Goal: Check status: Check status

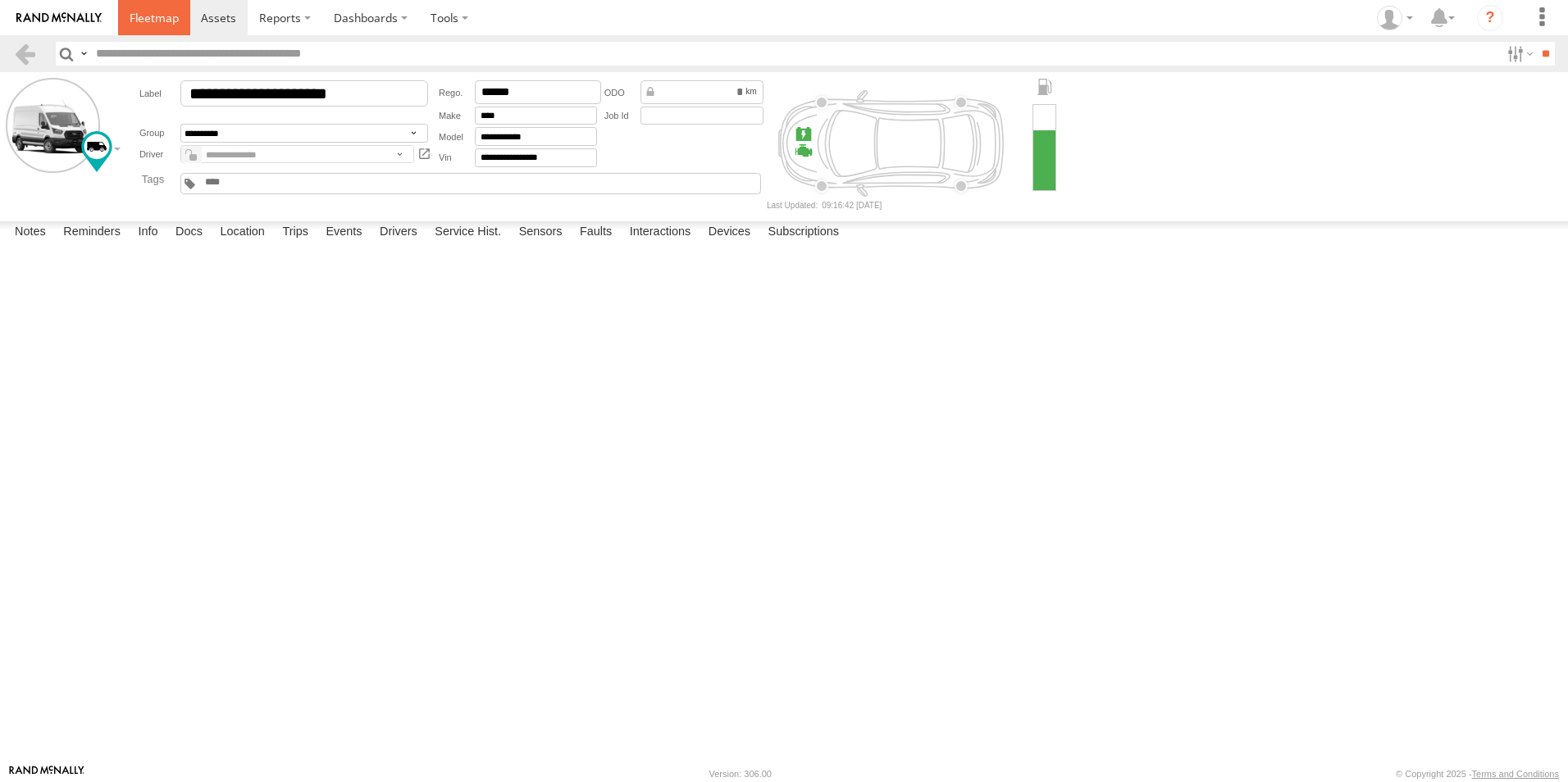
click at [160, 27] on link at bounding box center [154, 18] width 72 height 35
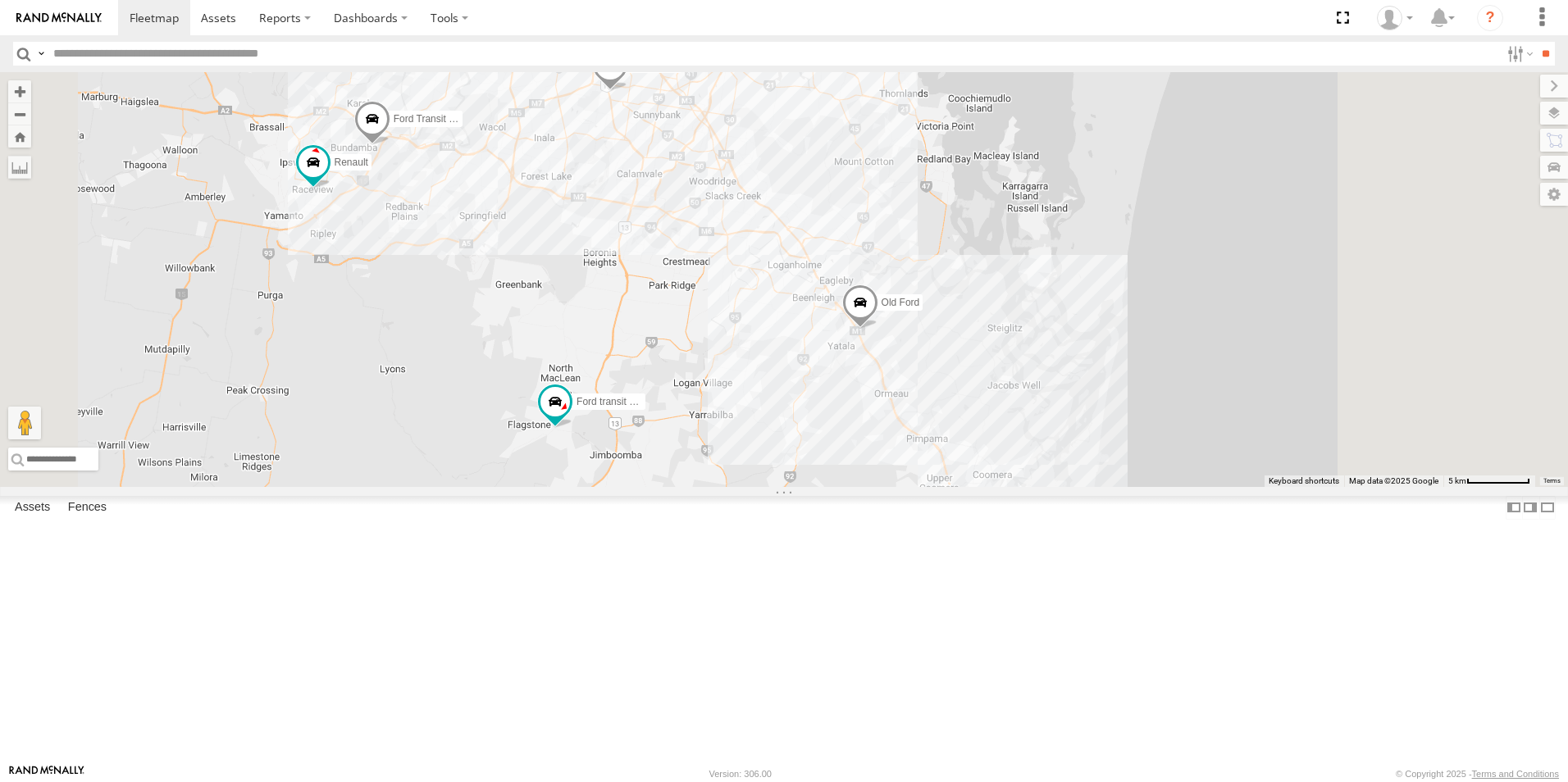
drag, startPoint x: 746, startPoint y: 572, endPoint x: 666, endPoint y: 455, distance: 141.7
click at [644, 449] on div "Hino Truck Ford transit (Little) Ford Transit (New) Renault Iveco Old Ford Van …" at bounding box center [784, 279] width 1568 height 415
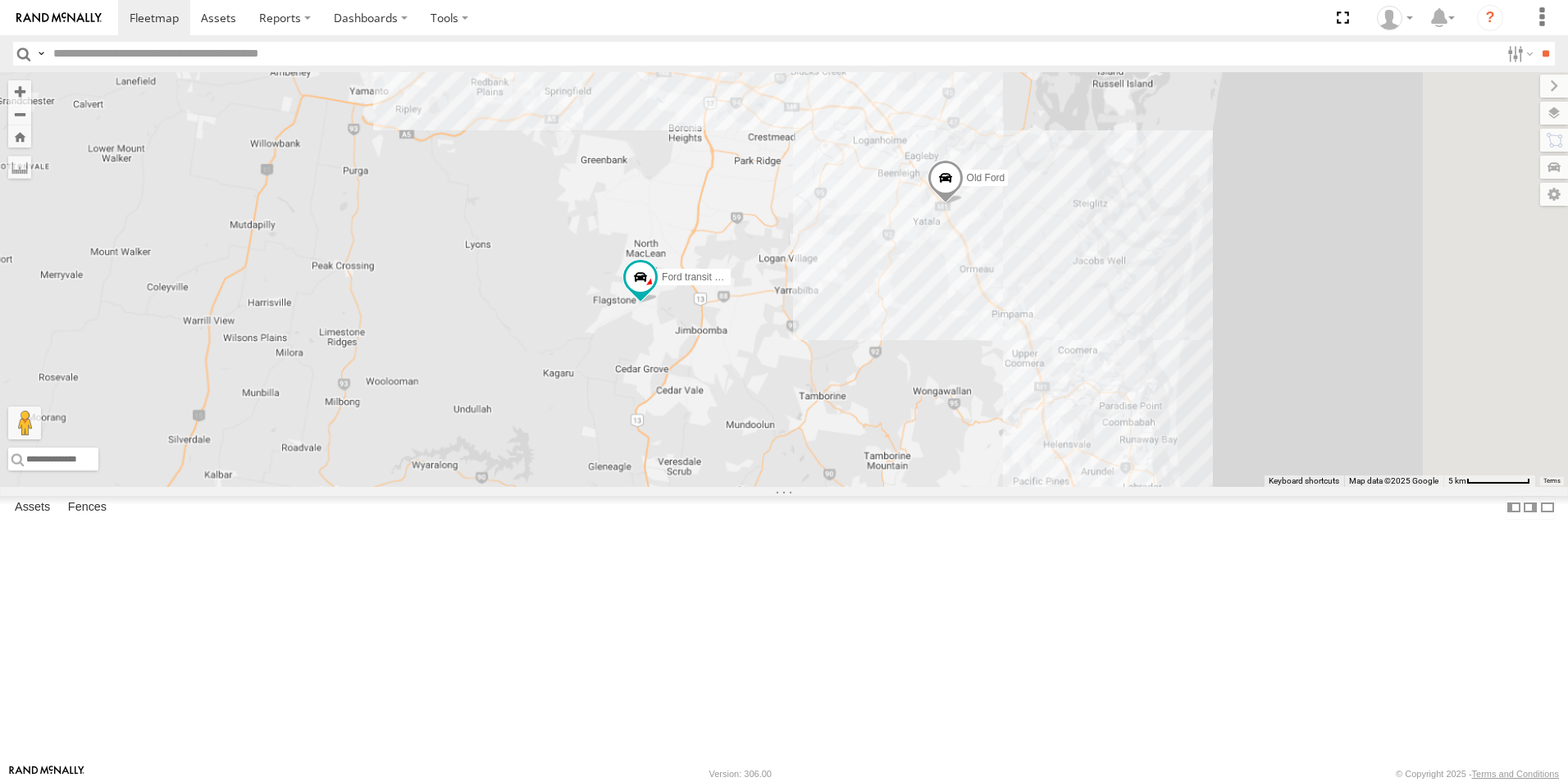
drag, startPoint x: 942, startPoint y: 256, endPoint x: 891, endPoint y: 444, distance: 194.8
click at [883, 448] on div "Hino Truck Ford transit (Little) Ford Transit (New) Renault Iveco Old Ford Van …" at bounding box center [784, 279] width 1568 height 415
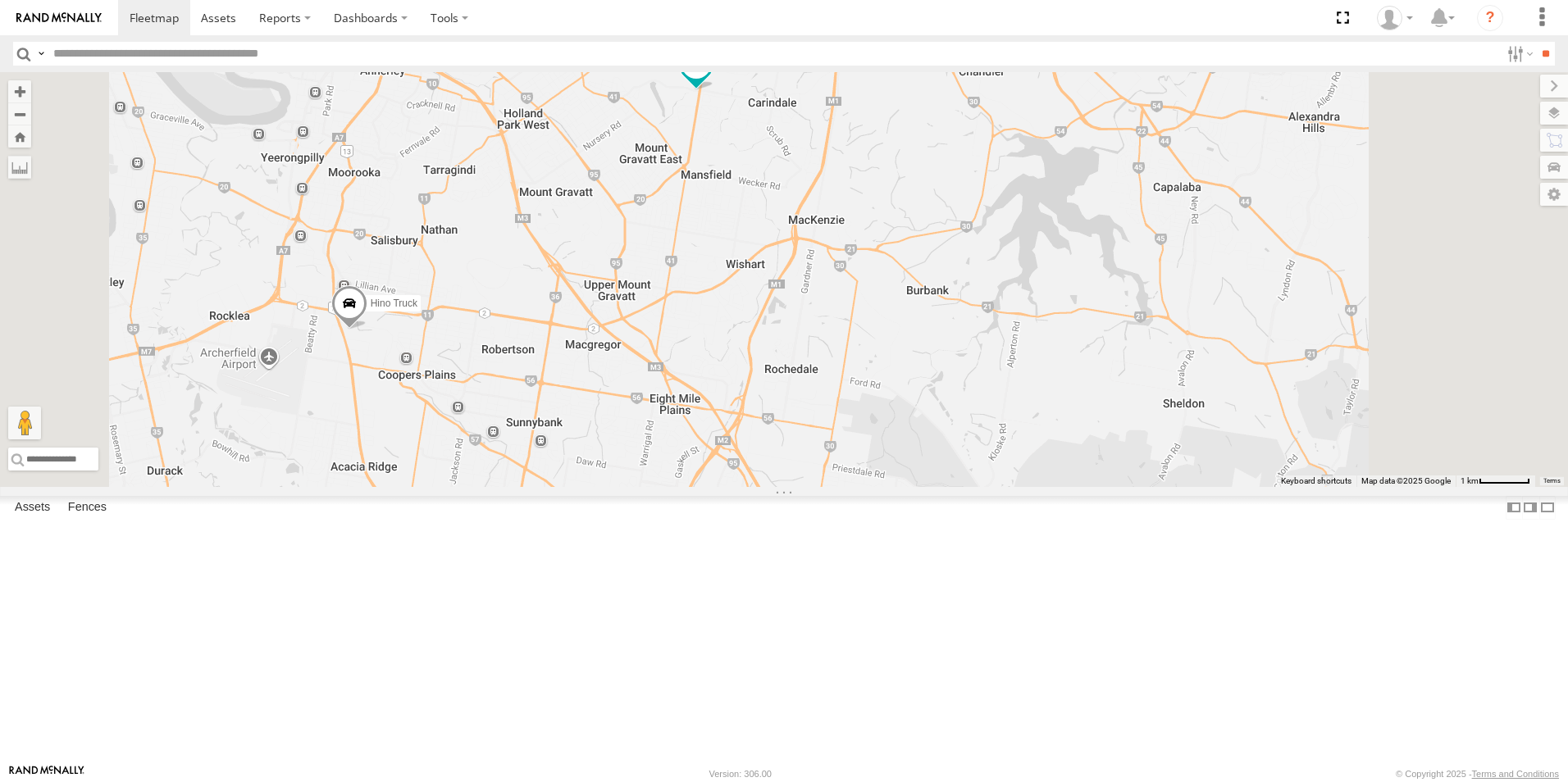
drag, startPoint x: 966, startPoint y: 148, endPoint x: 907, endPoint y: 282, distance: 146.4
click at [907, 282] on div "Hino Truck Ford transit (Little) Ford Transit (New) Renault Iveco Old Ford Van …" at bounding box center [784, 279] width 1568 height 415
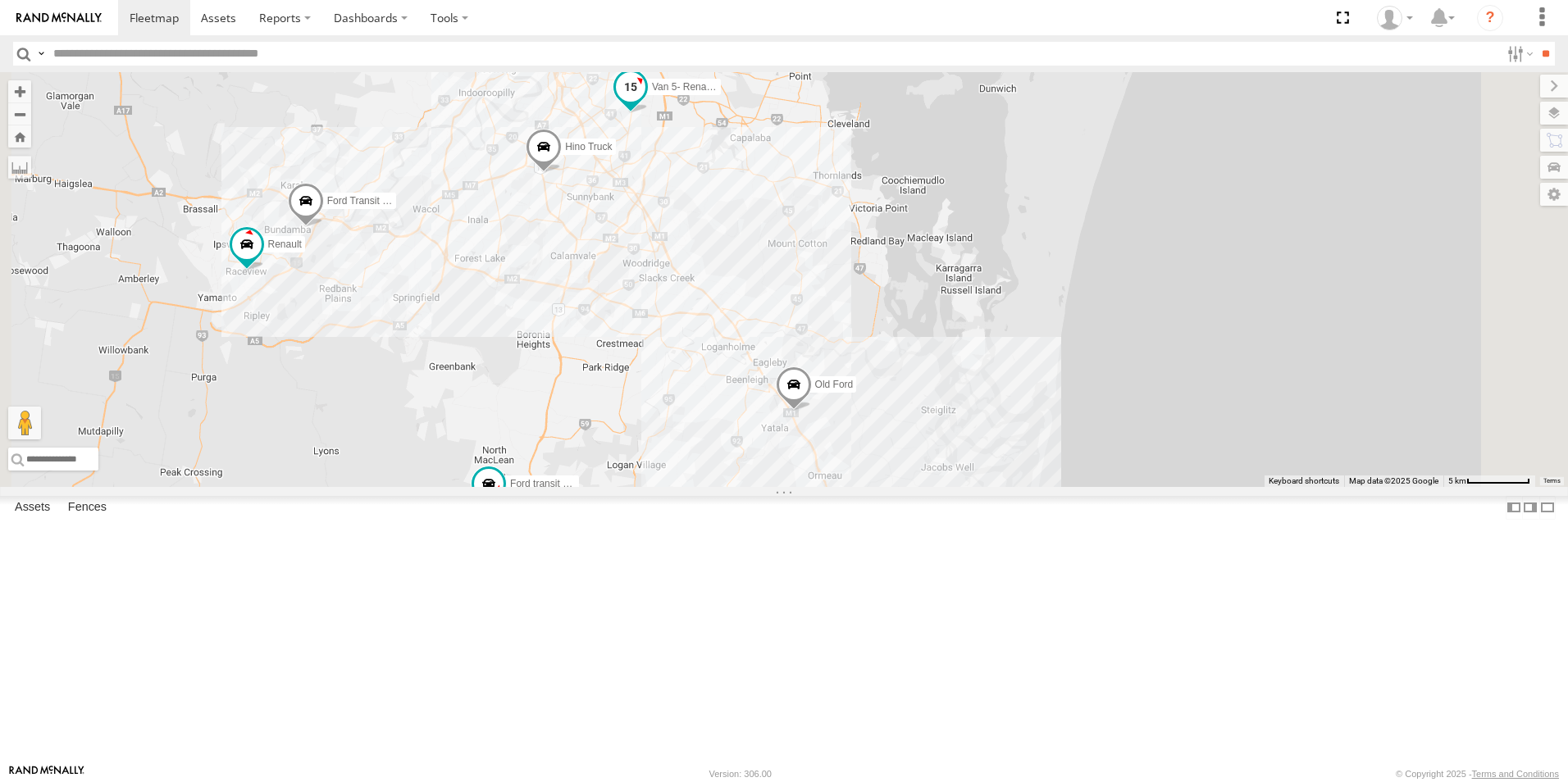
click at [645, 103] on span at bounding box center [630, 87] width 29 height 29
click at [507, 510] on div "Ford transit (Little)" at bounding box center [488, 488] width 36 height 44
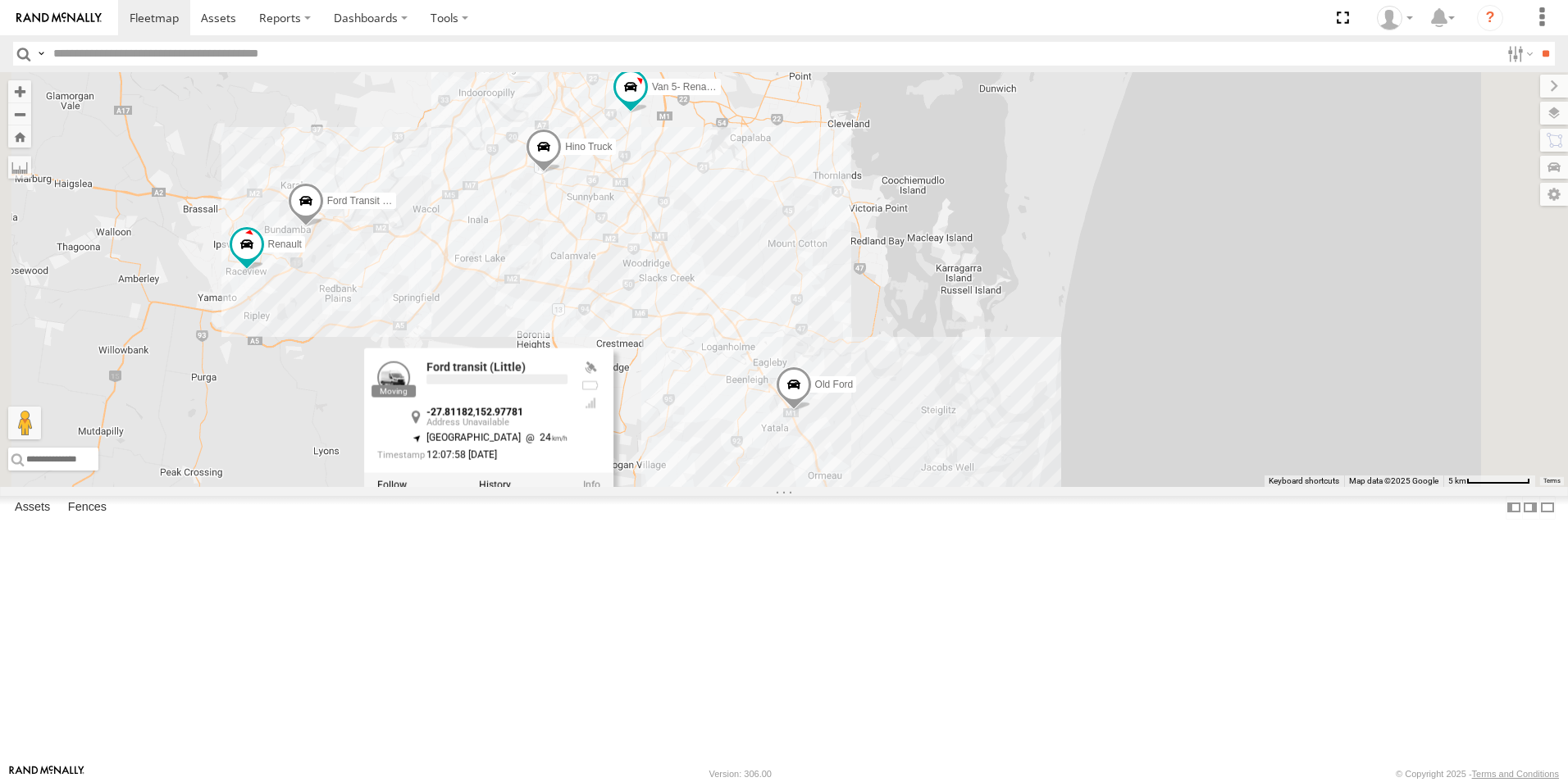
drag, startPoint x: 590, startPoint y: 518, endPoint x: 632, endPoint y: 520, distance: 42.0
click at [587, 473] on div "Ford transit (Little) -27.81182 , 152.97781 South East 24 12:07:58 22/08/2025" at bounding box center [489, 410] width 249 height 124
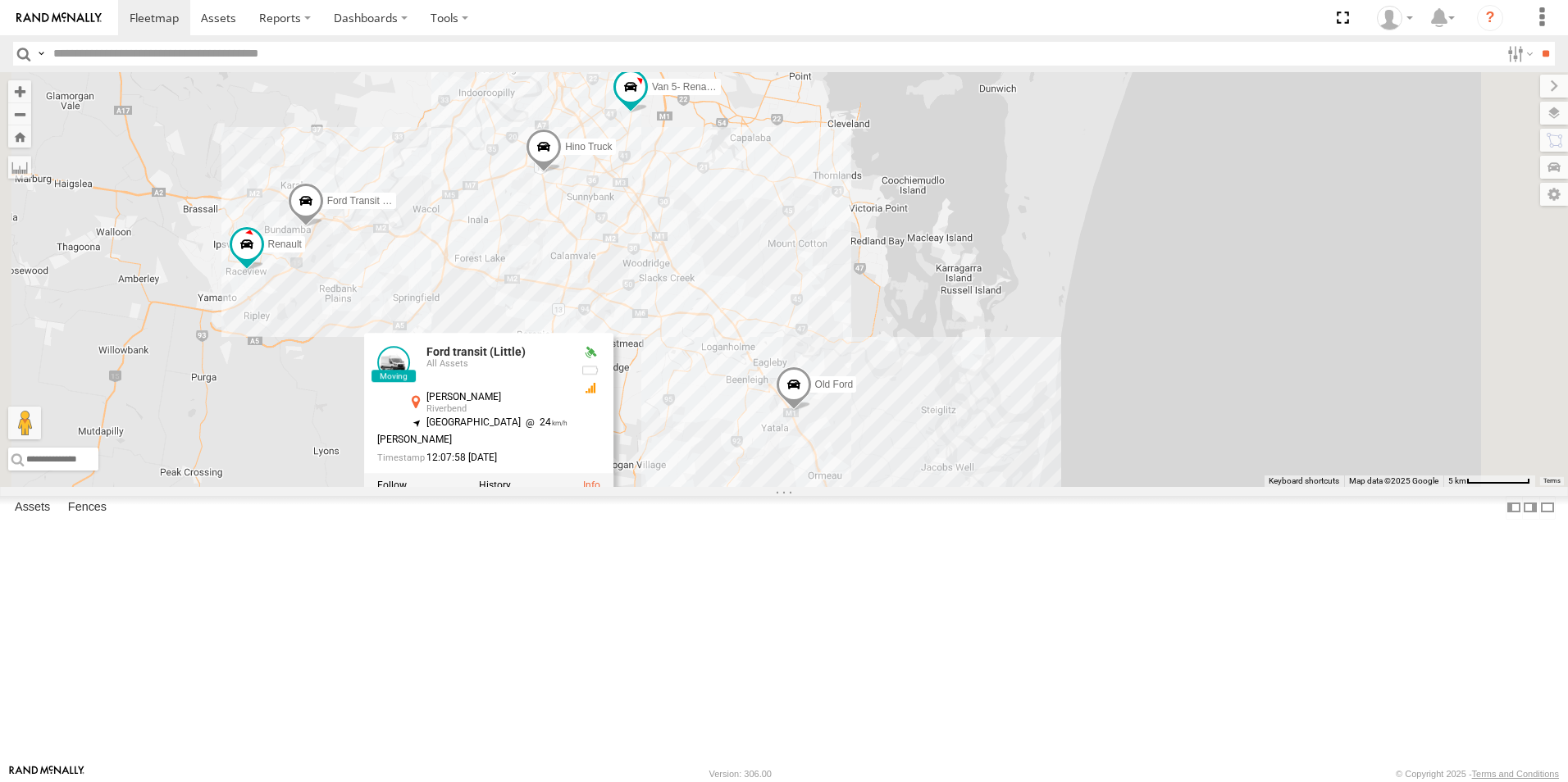
click at [812, 411] on span at bounding box center [794, 388] width 36 height 44
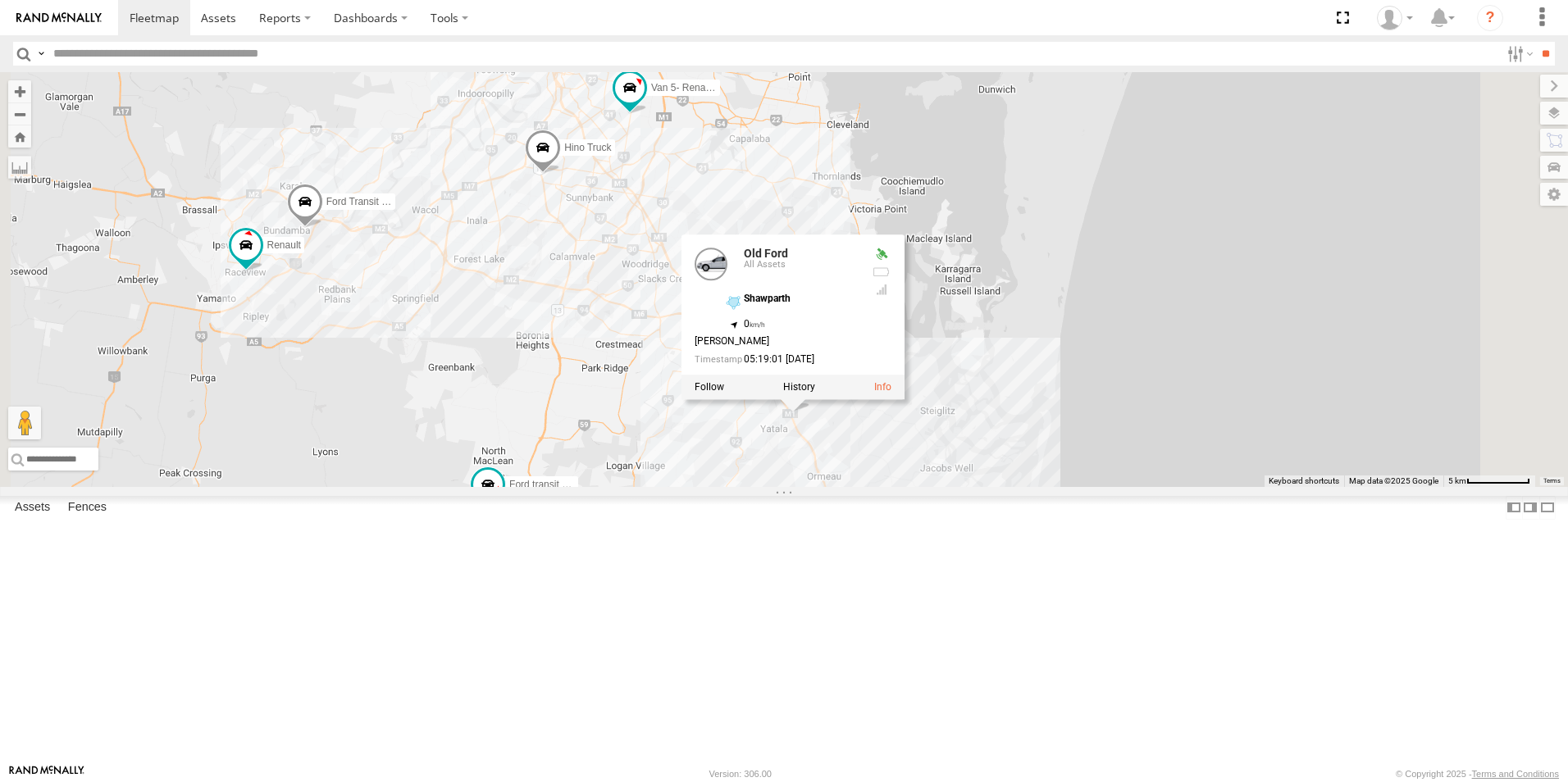
click at [1116, 487] on div "Hino Truck Ford transit (Little) Ford Transit (New) Renault Iveco Old Ford Van …" at bounding box center [784, 279] width 1568 height 415
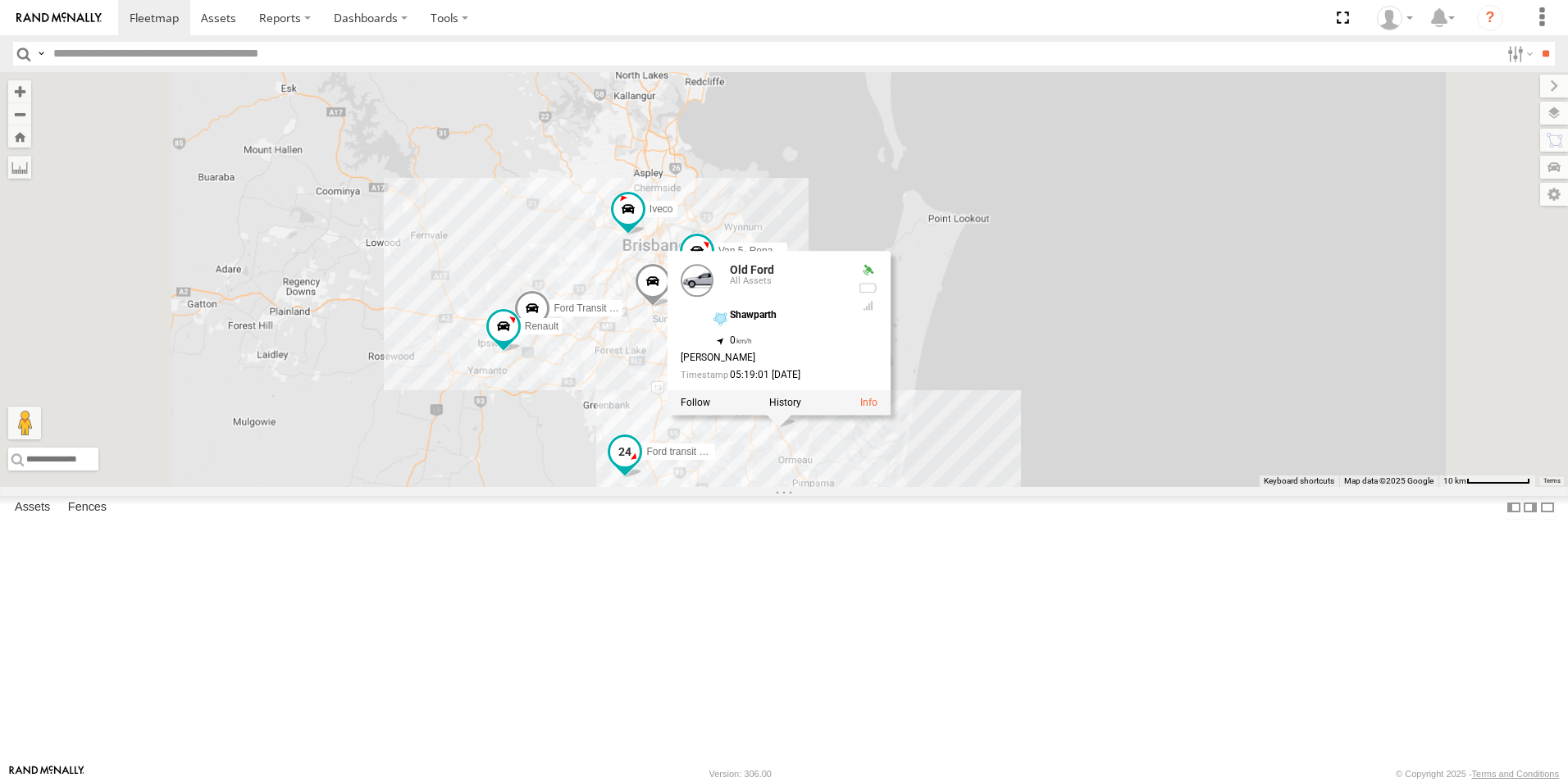
click at [643, 478] on span at bounding box center [624, 455] width 36 height 44
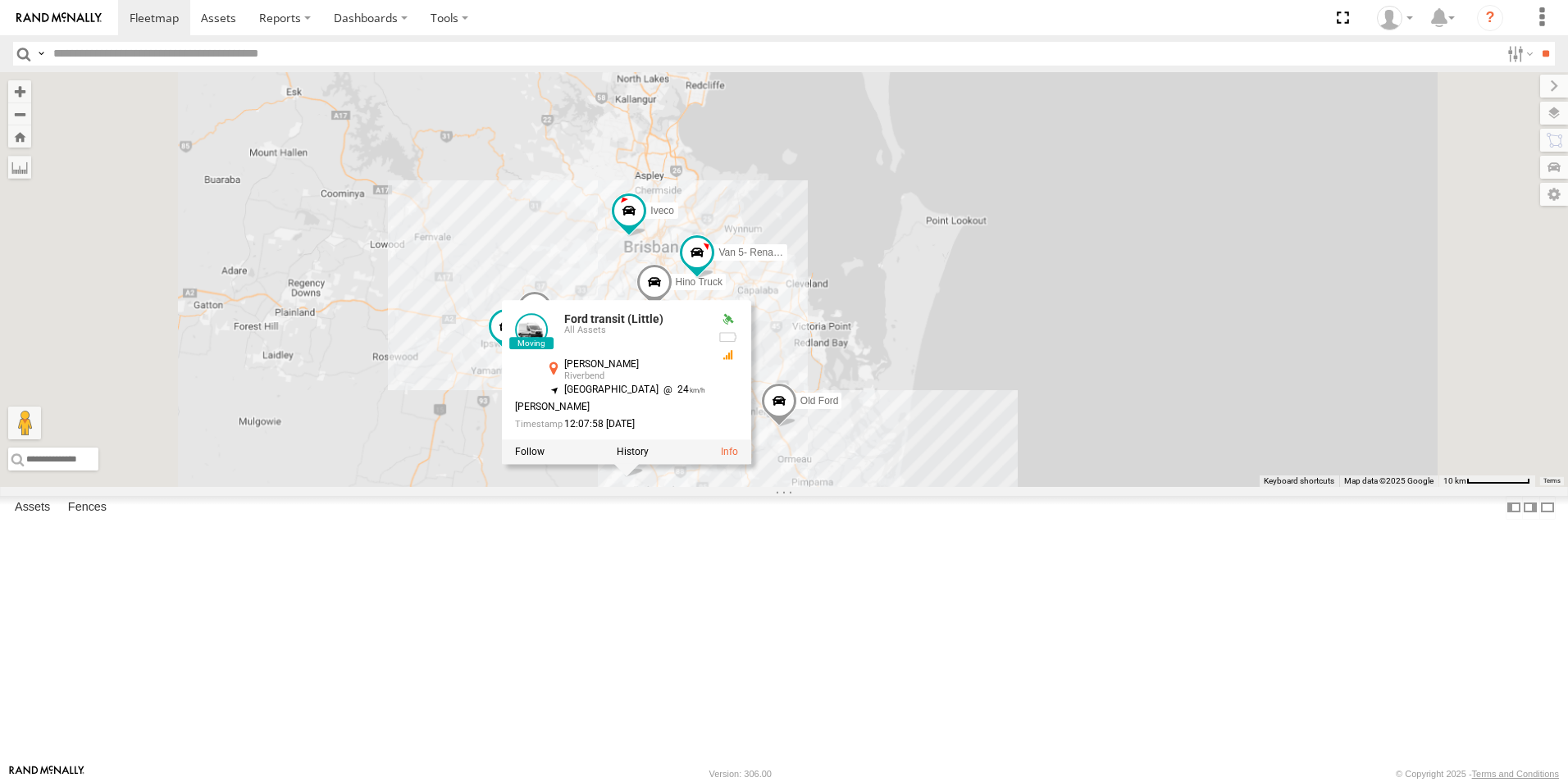
click at [546, 487] on div "Hino Truck Ford transit (Little) Ford Transit (New) Renault Iveco Old Ford Van …" at bounding box center [784, 279] width 1568 height 415
